Goal: Task Accomplishment & Management: Complete application form

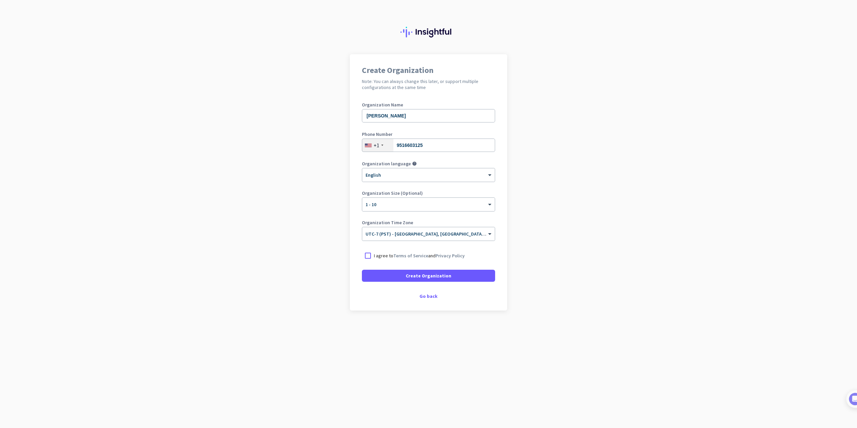
click at [377, 256] on p "I agree to Terms of Service and Privacy Policy" at bounding box center [419, 255] width 91 height 7
click at [0, 0] on input "I agree to Terms of Service and Privacy Policy" at bounding box center [0, 0] width 0 height 0
click at [405, 273] on span at bounding box center [428, 276] width 133 height 16
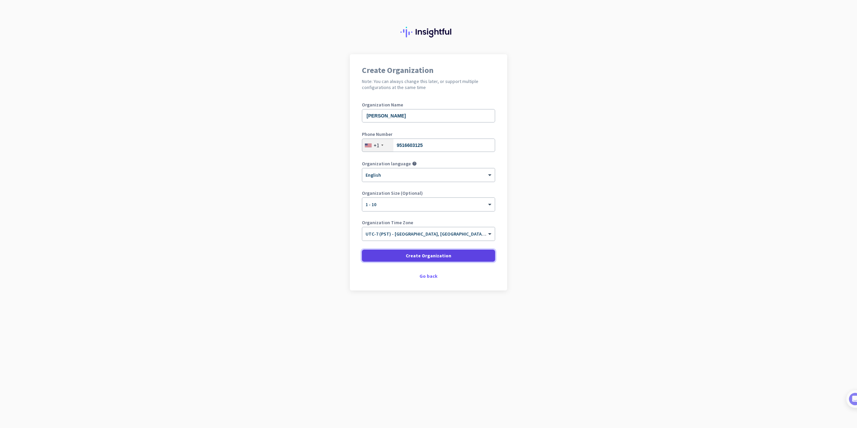
click at [416, 256] on span "Create Organization" at bounding box center [429, 255] width 46 height 7
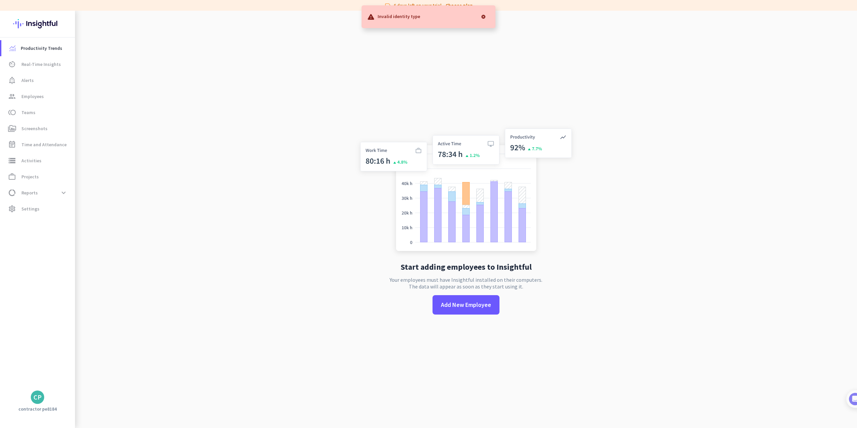
click at [484, 18] on div at bounding box center [483, 16] width 13 height 13
click at [371, 31] on div "Start adding employees to Insightful Your employees must have Insightful instal…" at bounding box center [466, 225] width 222 height 428
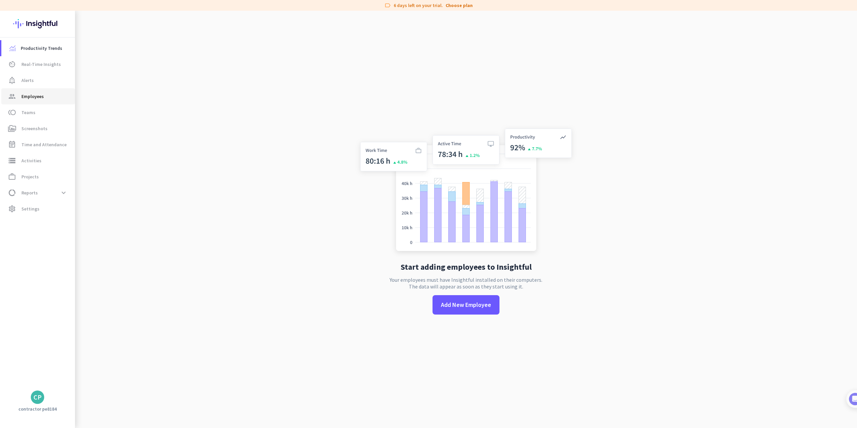
click at [53, 95] on span "group Employees" at bounding box center [38, 96] width 63 height 8
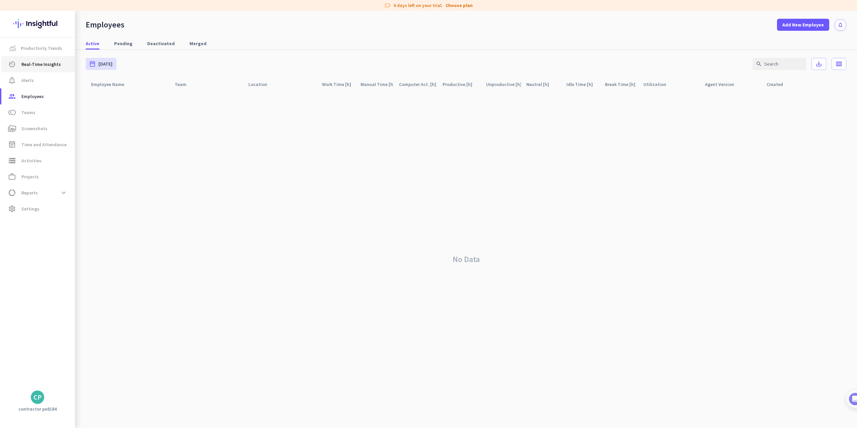
click at [49, 64] on span "Real-Time Insights" at bounding box center [40, 64] width 39 height 8
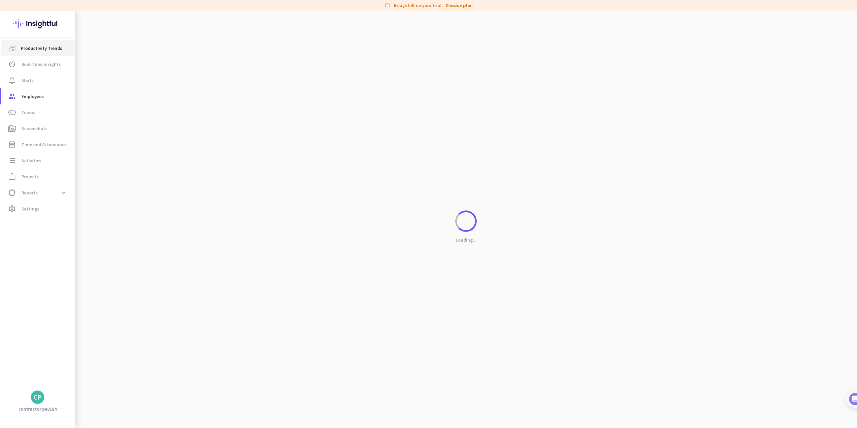
click at [47, 46] on span "Productivity Trends" at bounding box center [42, 48] width 42 height 8
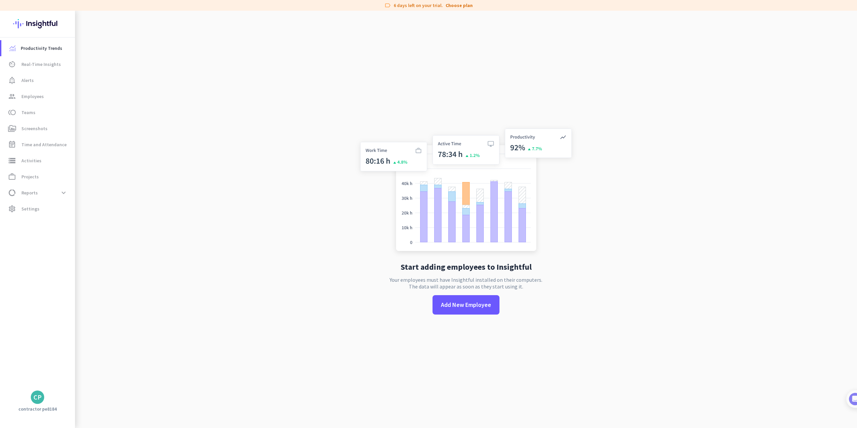
click at [41, 22] on img at bounding box center [37, 24] width 49 height 26
